Goal: Find specific page/section: Find specific page/section

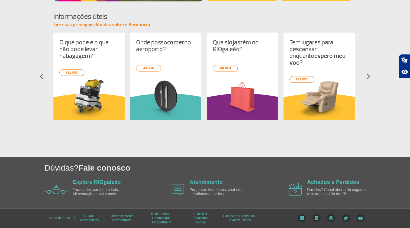
scroll to position [206, 0]
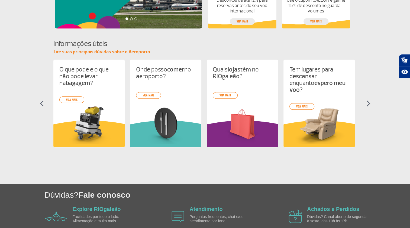
click at [369, 104] on img at bounding box center [368, 103] width 4 height 7
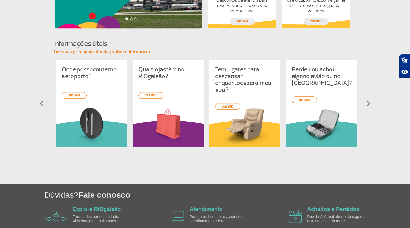
scroll to position [0, 76]
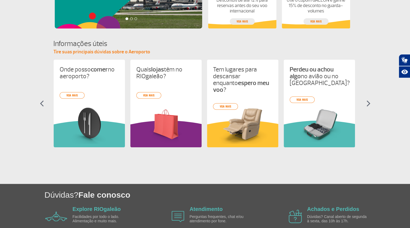
click at [369, 104] on img at bounding box center [368, 103] width 4 height 7
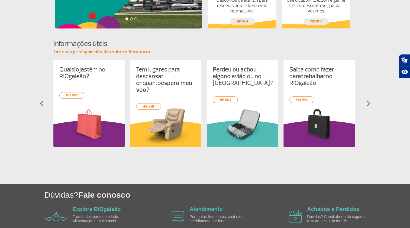
click at [369, 104] on img at bounding box center [368, 103] width 4 height 7
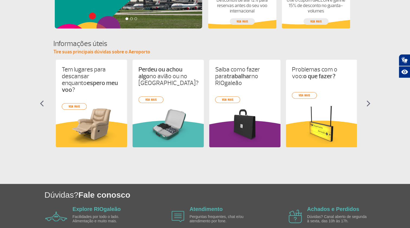
scroll to position [0, 230]
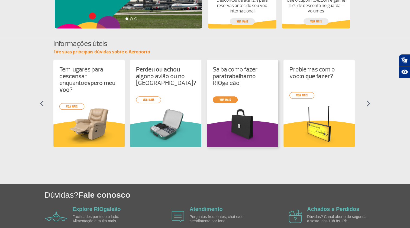
click at [231, 98] on link "veja mais" at bounding box center [225, 99] width 25 height 7
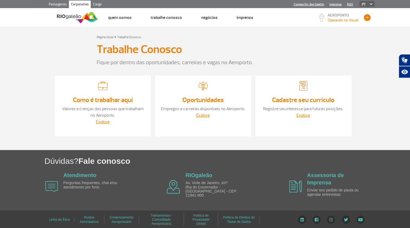
click at [368, 19] on button "button" at bounding box center [367, 18] width 8 height 8
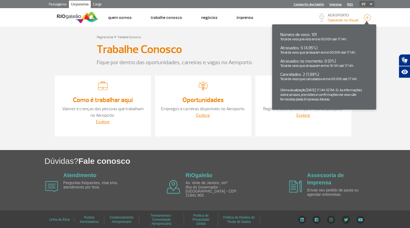
click at [387, 22] on header "Passageiros Corporativo Cargo Compra On-line GaleOn Imprensa RQS PT ENG ESP Pág…" at bounding box center [205, 13] width 410 height 27
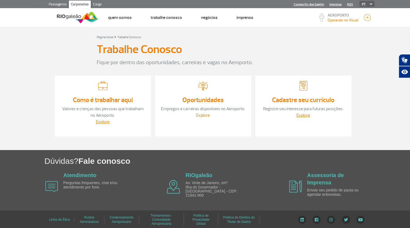
click at [203, 115] on link "Explore" at bounding box center [203, 115] width 14 height 5
